Goal: Information Seeking & Learning: Learn about a topic

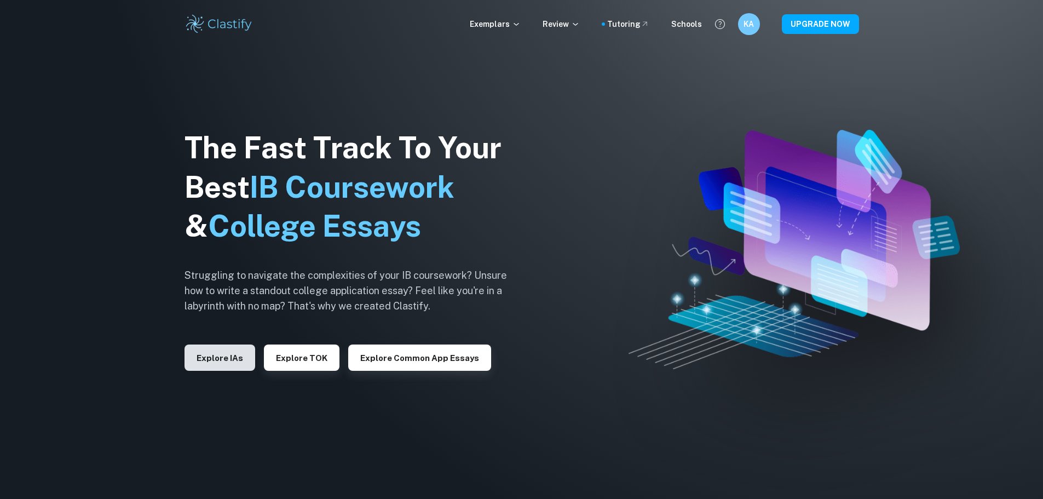
click at [217, 358] on button "Explore IAs" at bounding box center [220, 358] width 71 height 26
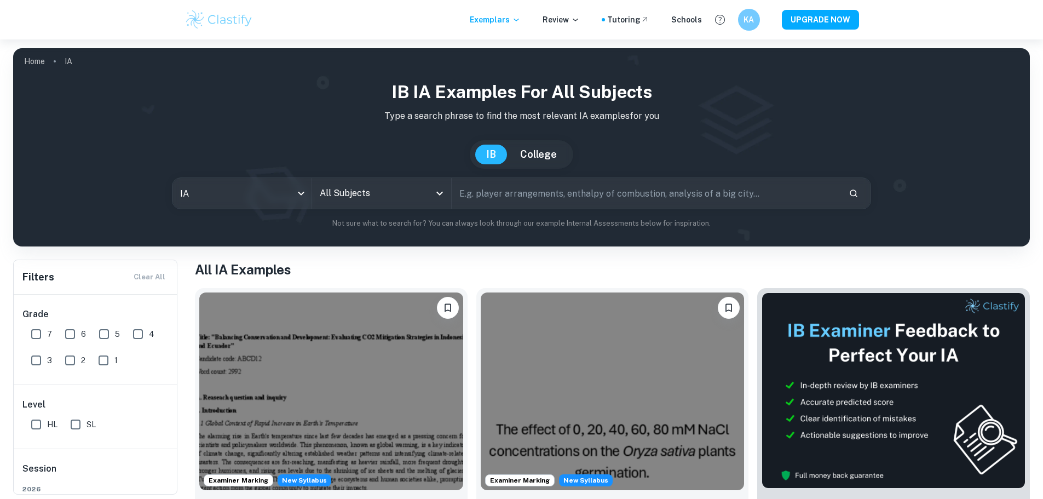
click at [363, 203] on input "All Subjects" at bounding box center [373, 193] width 113 height 21
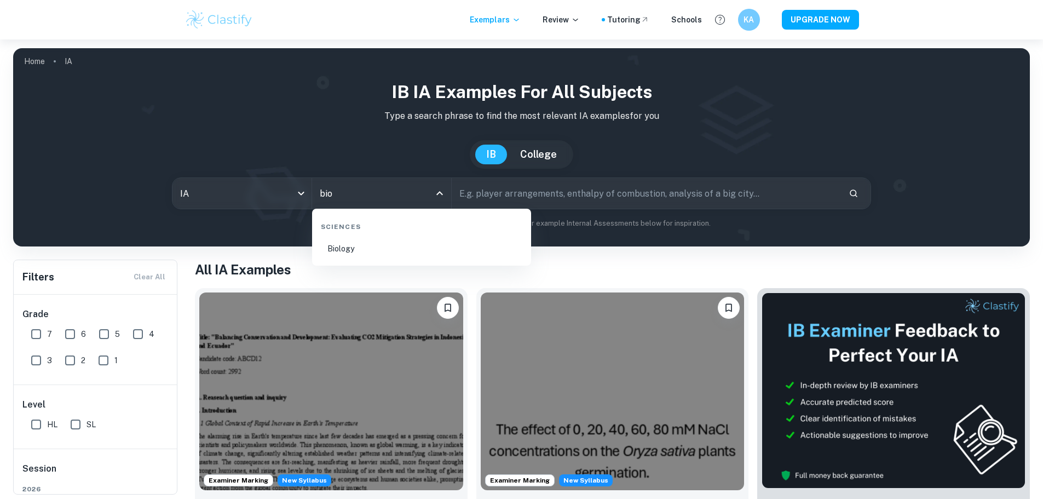
click at [427, 255] on li "Biology" at bounding box center [422, 248] width 210 height 25
type input "Biology"
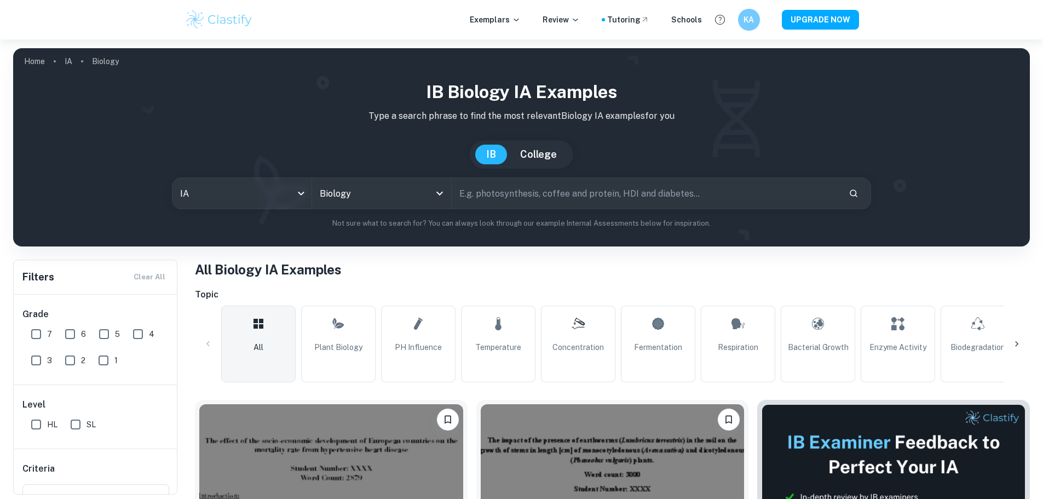
click at [556, 199] on input "text" at bounding box center [646, 193] width 388 height 31
type input "osmosis"
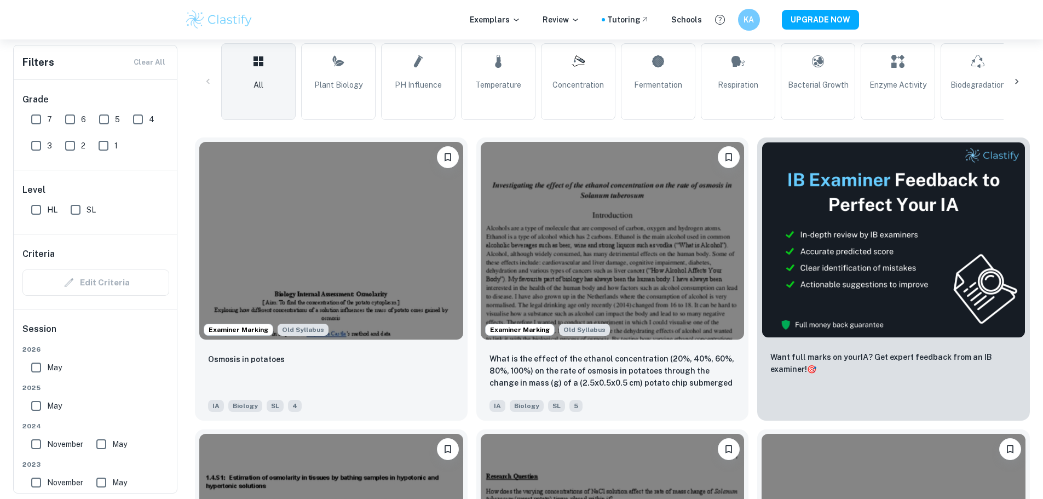
scroll to position [274, 0]
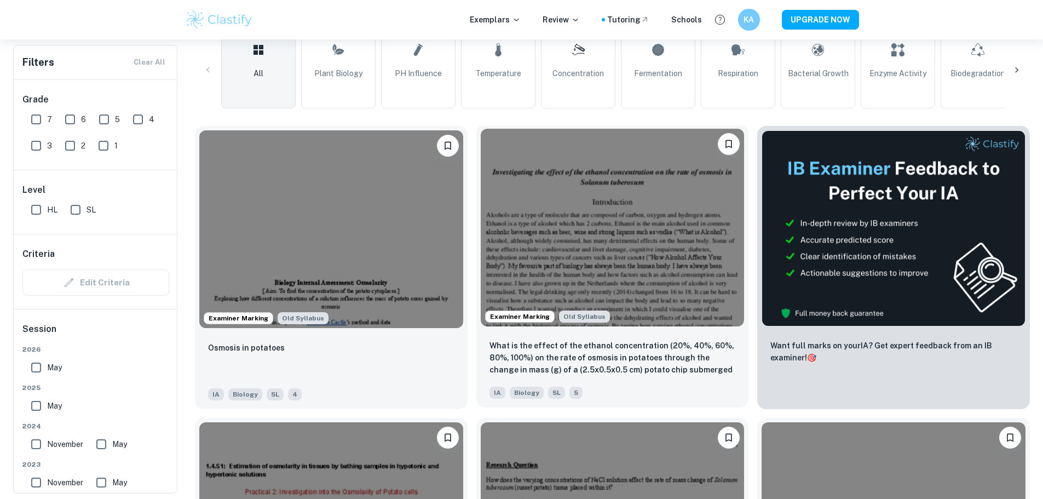
click at [559, 184] on img at bounding box center [613, 228] width 264 height 198
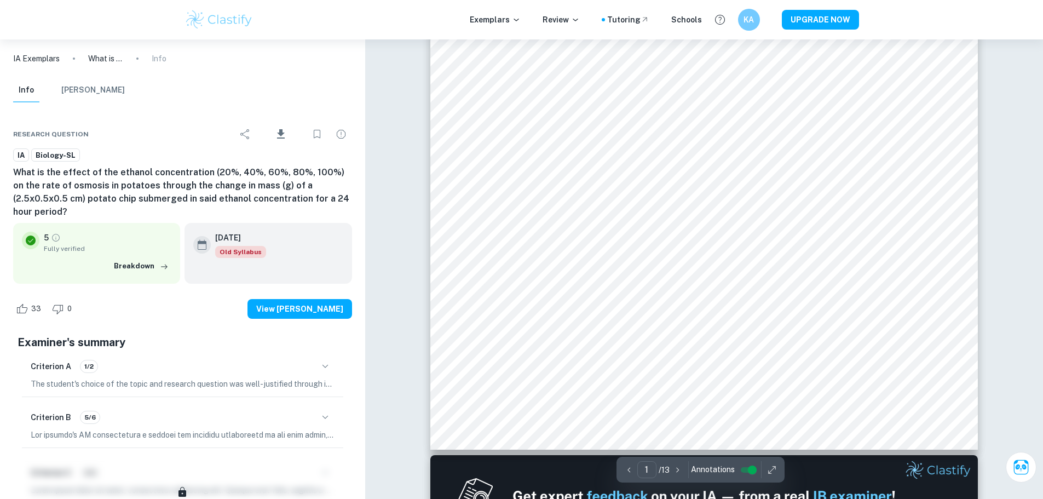
scroll to position [329, 0]
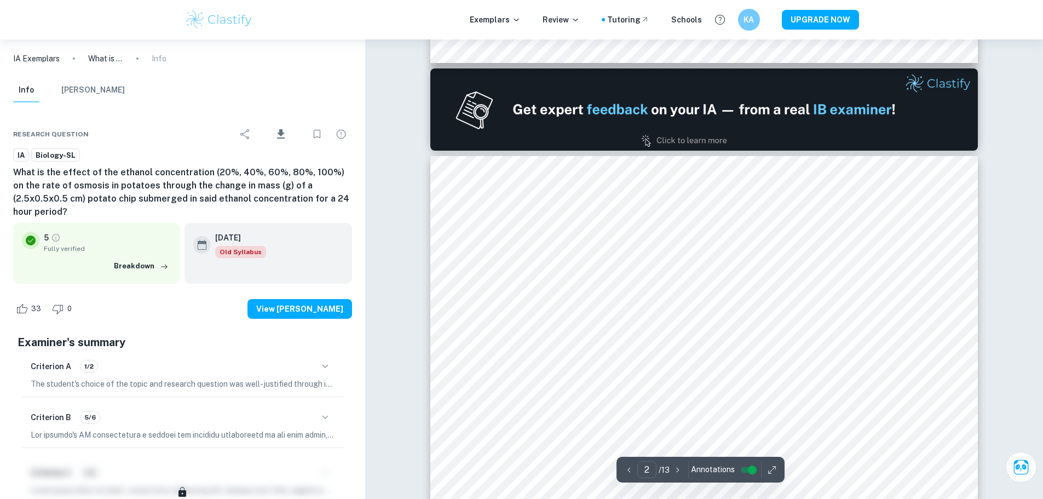
scroll to position [657, 0]
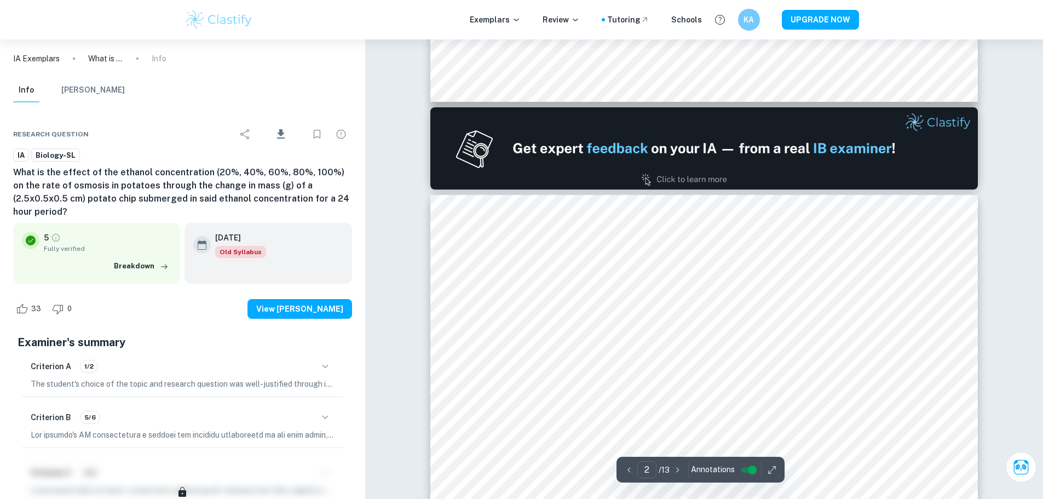
type input "1"
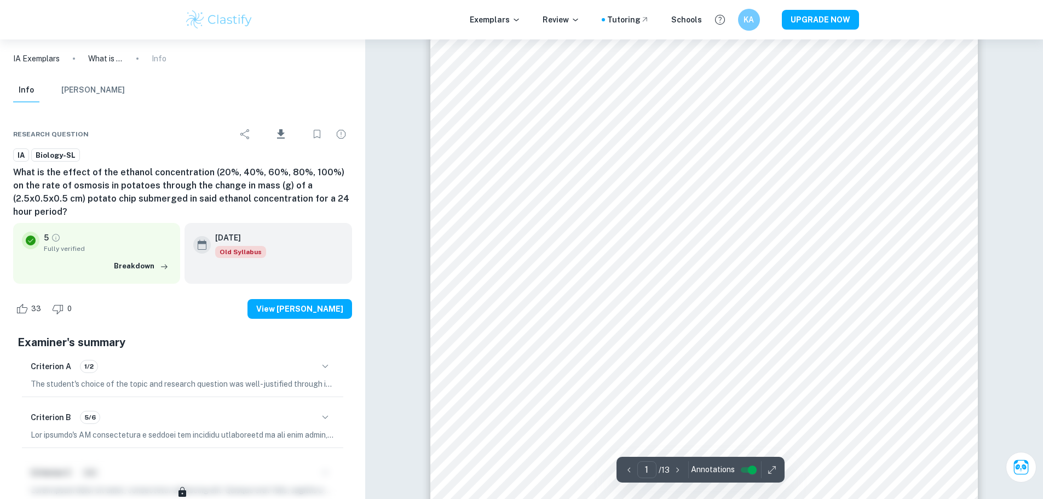
scroll to position [0, 0]
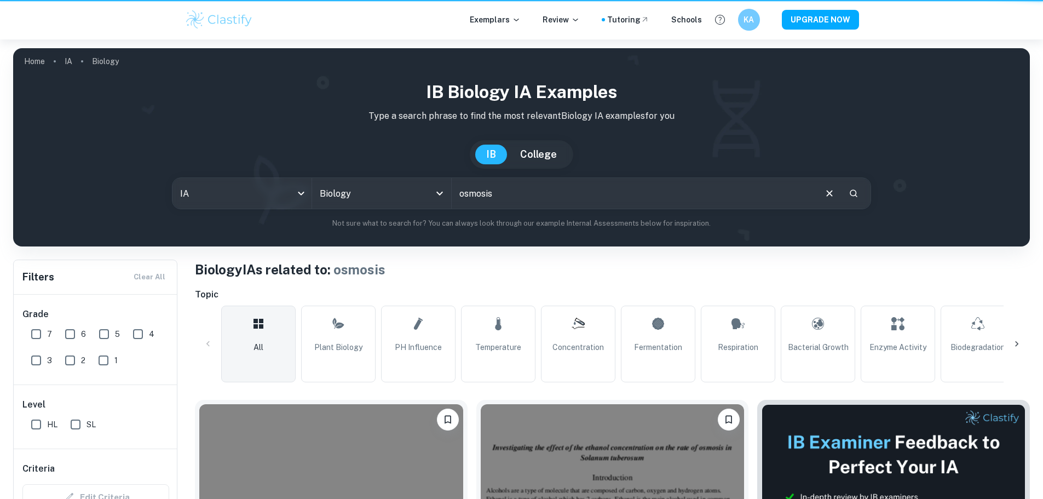
scroll to position [274, 0]
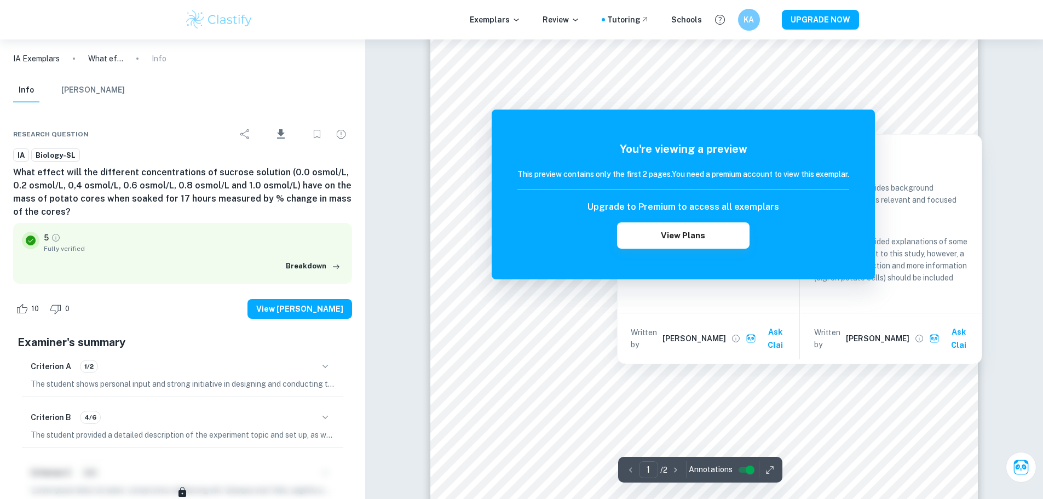
scroll to position [164, 0]
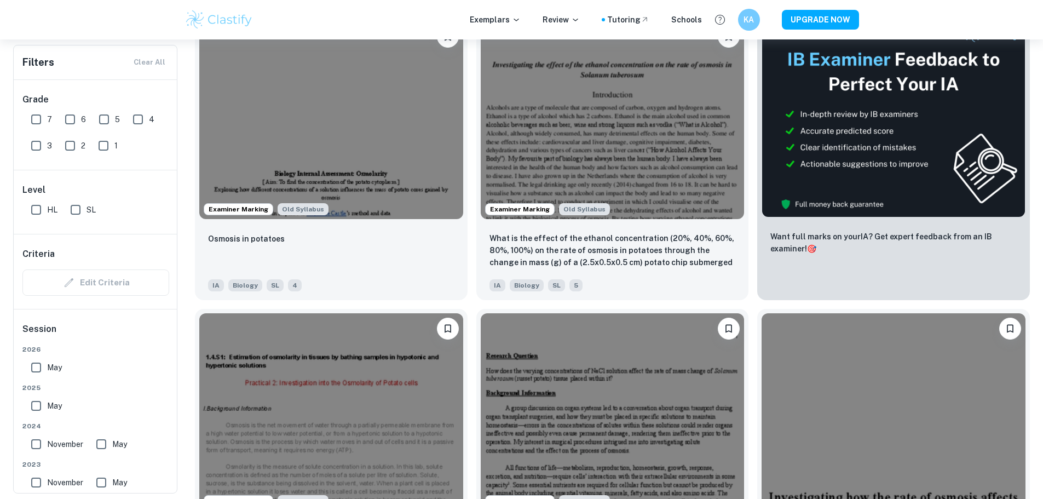
scroll to position [383, 0]
click at [481, 311] on img at bounding box center [613, 410] width 264 height 198
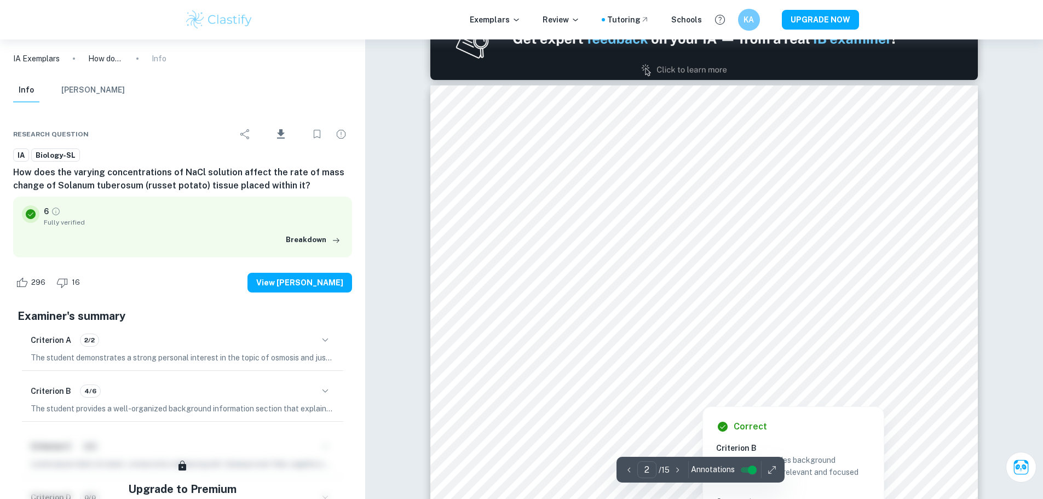
type input "1"
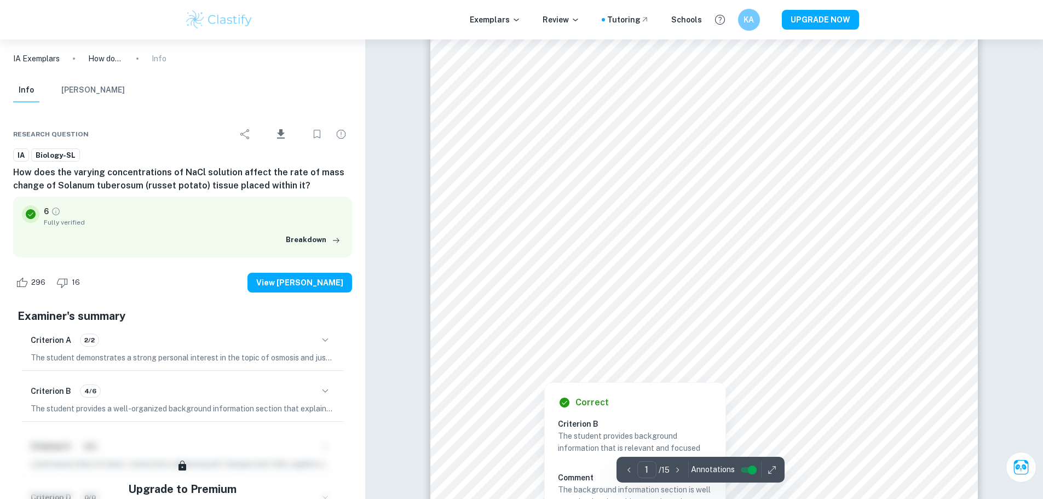
scroll to position [110, 0]
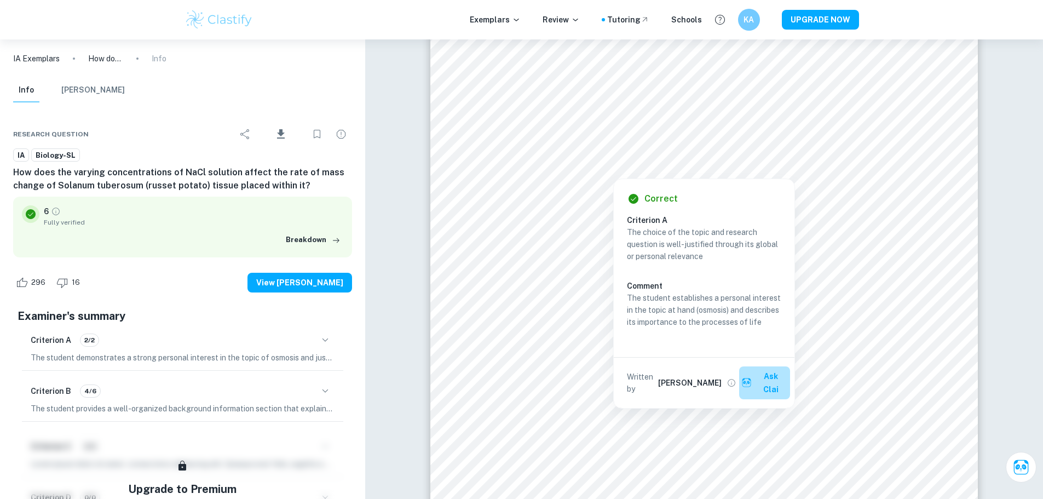
click at [761, 380] on button "Ask Clai" at bounding box center [764, 382] width 50 height 33
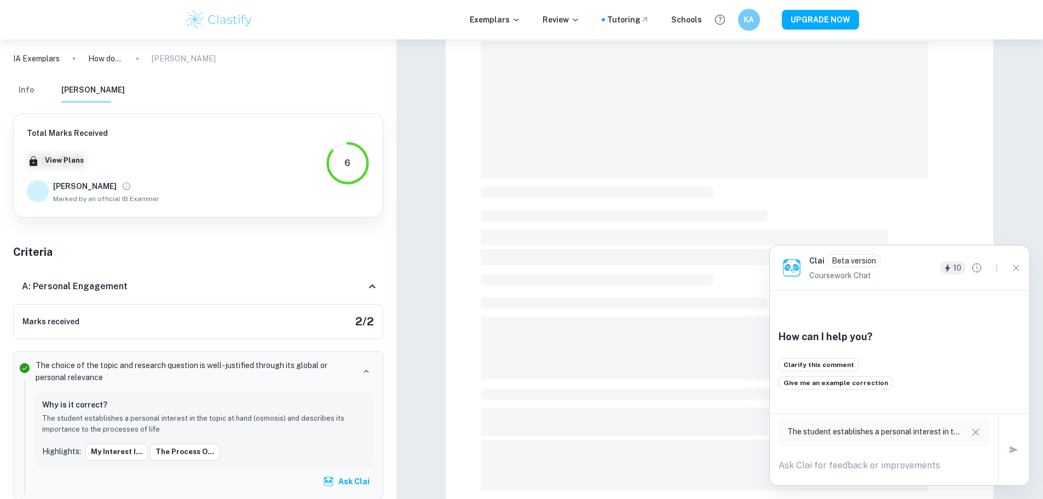
scroll to position [102, 0]
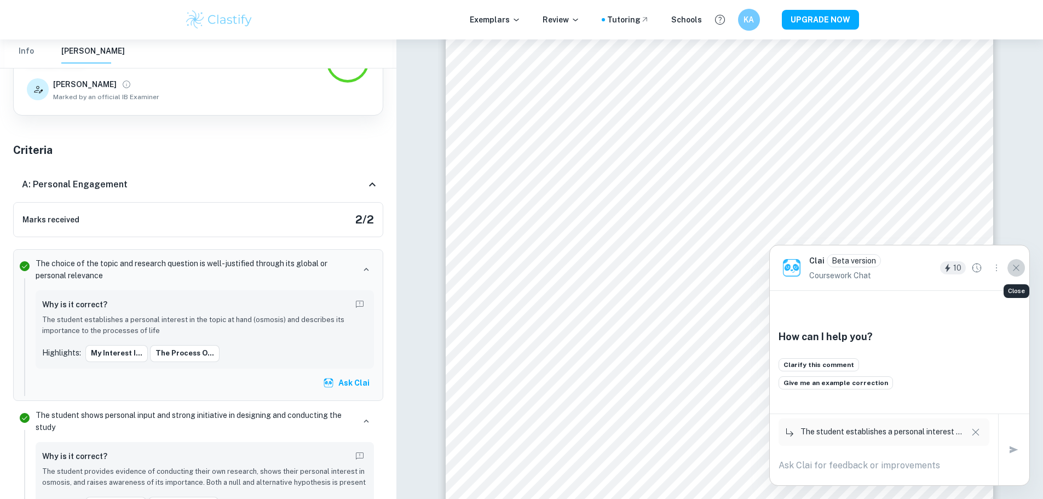
click at [1017, 269] on icon "Close" at bounding box center [1017, 268] width 12 height 12
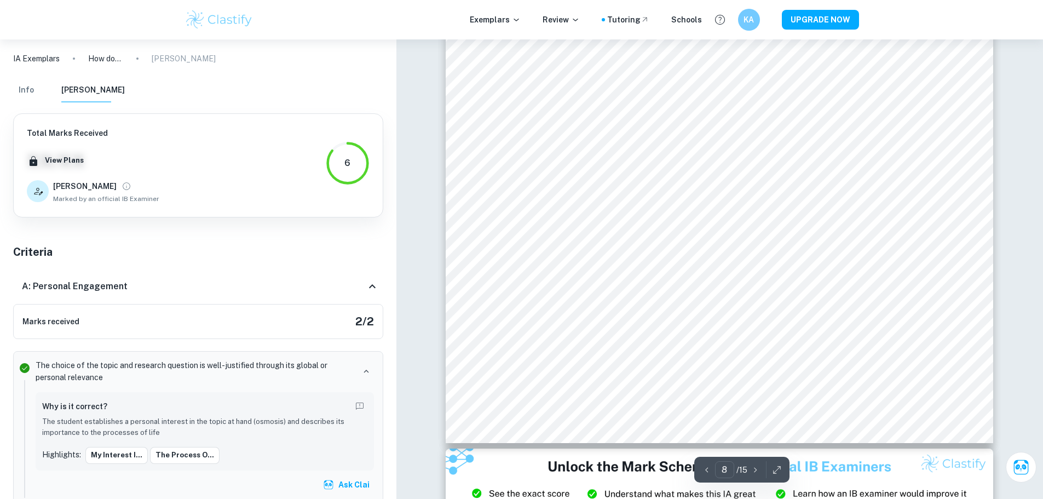
scroll to position [5587, 0]
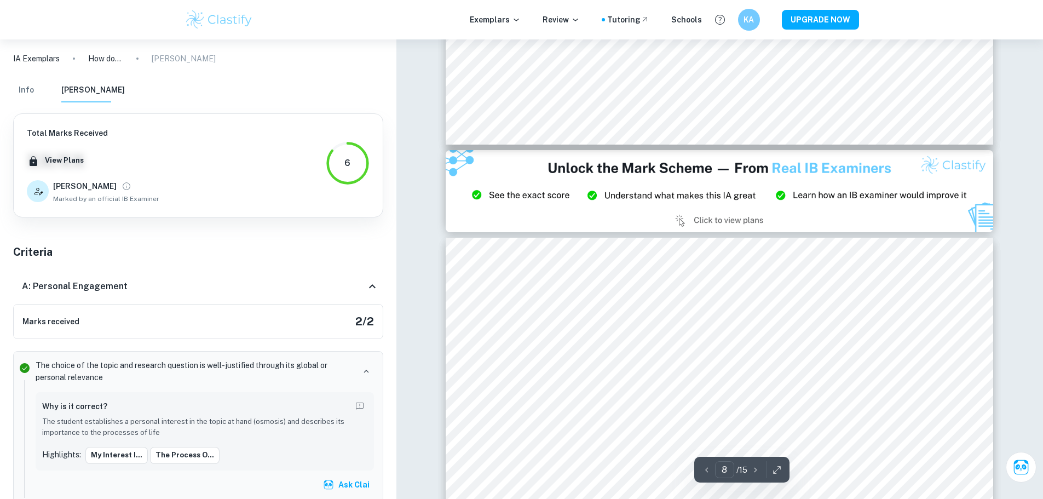
type input "9"
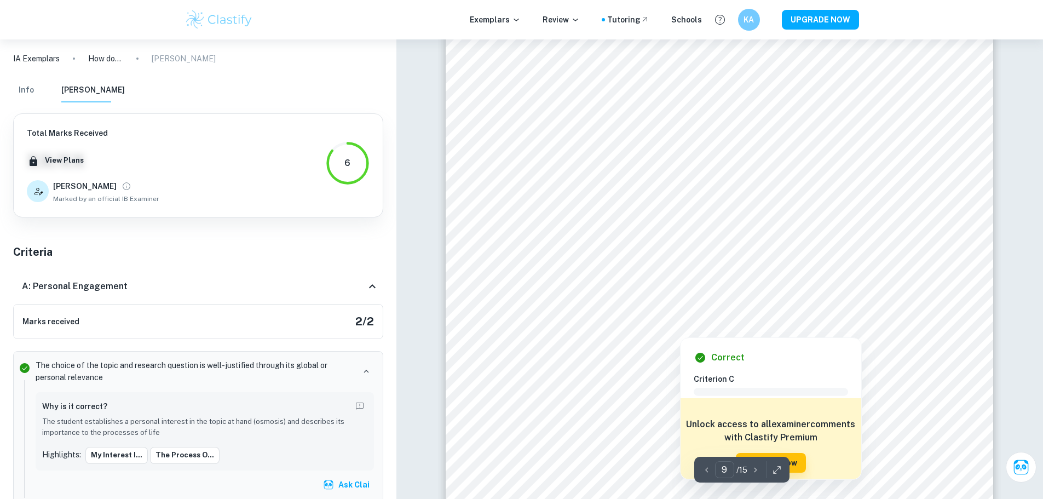
scroll to position [6025, 0]
